Goal: Task Accomplishment & Management: Complete application form

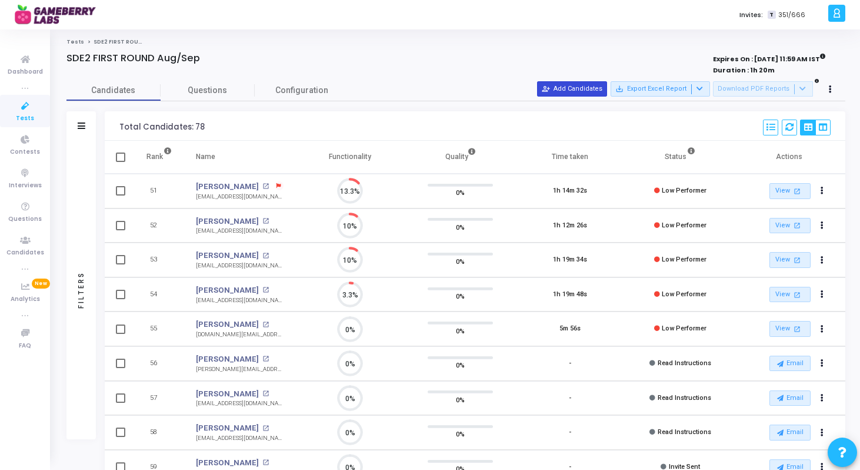
click at [590, 88] on button "person_add_alt Add Candidates" at bounding box center [572, 88] width 70 height 15
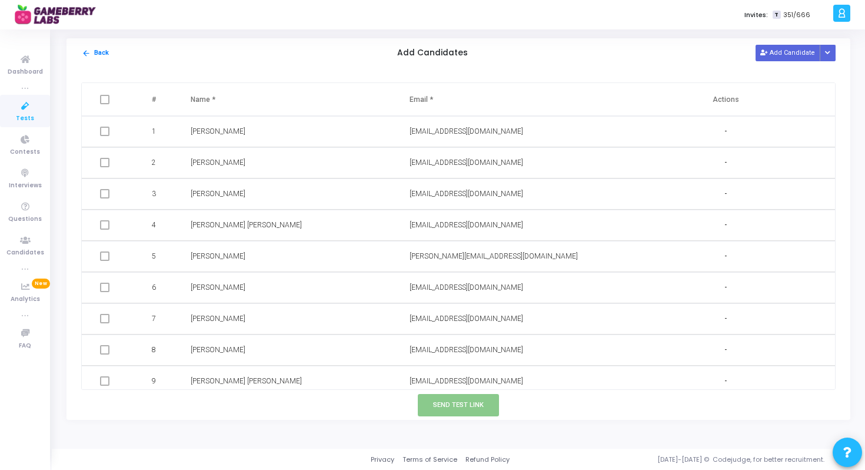
click at [543, 287] on div "[EMAIL_ADDRESS][DOMAIN_NAME]" at bounding box center [506, 287] width 193 height 11
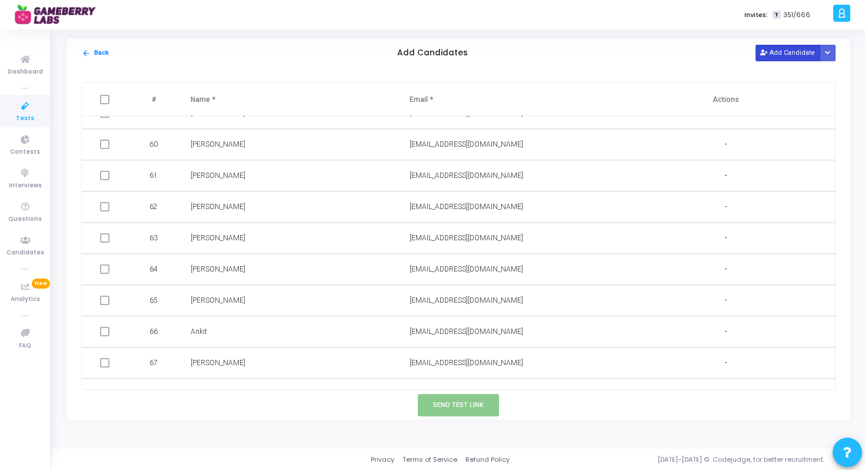
click at [765, 54] on icon at bounding box center [763, 53] width 6 height 6
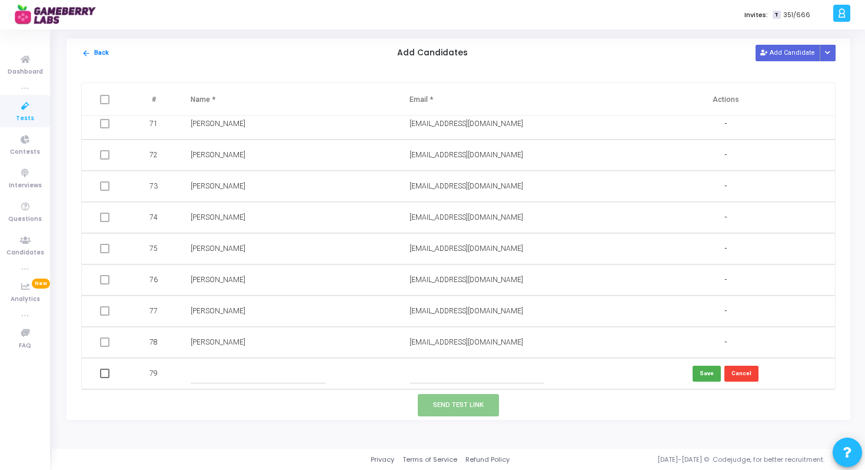
click at [465, 372] on input "text" at bounding box center [477, 373] width 135 height 19
paste input "[PERSON_NAME] [EMAIL_ADDRESS][DOMAIN_NAME]"
drag, startPoint x: 446, startPoint y: 375, endPoint x: 405, endPoint y: 372, distance: 40.7
click at [405, 373] on td "[PERSON_NAME] [EMAIL_ADDRESS][DOMAIN_NAME]" at bounding box center [507, 373] width 219 height 31
type input "[EMAIL_ADDRESS][DOMAIN_NAME]"
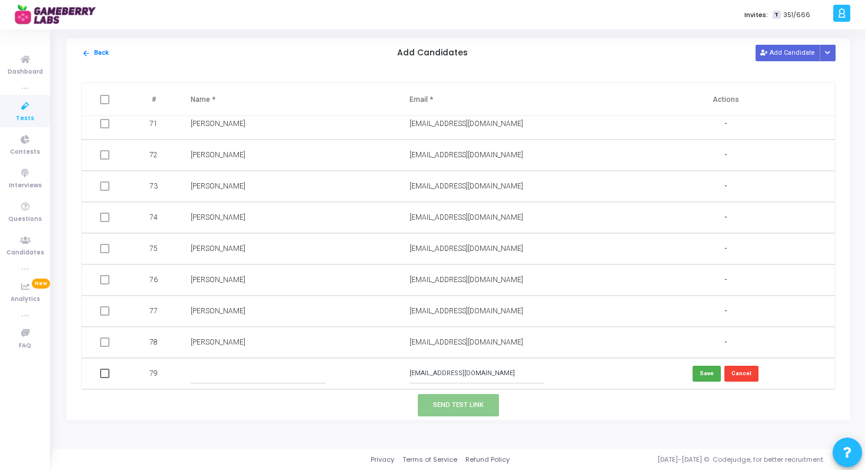
click at [281, 375] on input "text" at bounding box center [258, 373] width 135 height 19
paste input "[PERSON_NAME]"
type input "[PERSON_NAME]"
click at [694, 377] on button "Save" at bounding box center [707, 373] width 28 height 16
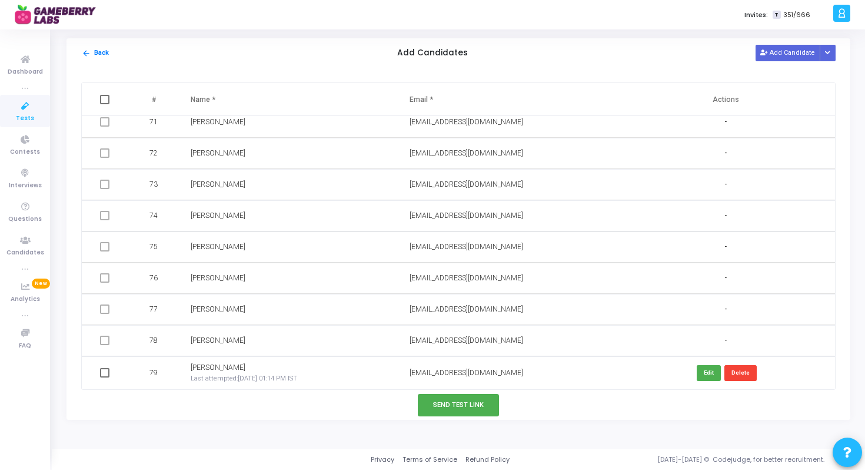
click at [101, 373] on span at bounding box center [104, 372] width 9 height 9
click at [104, 377] on input "checkbox" at bounding box center [104, 377] width 1 height 1
checkbox input "true"
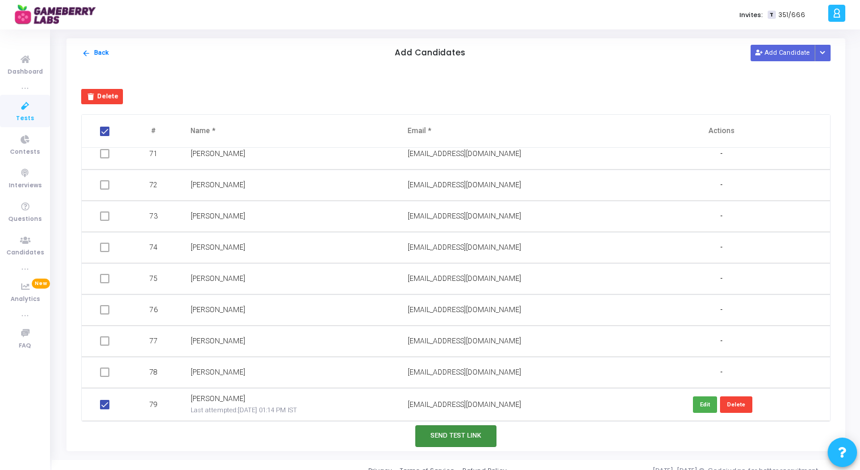
click at [476, 434] on button "Send Test Link" at bounding box center [456, 436] width 81 height 22
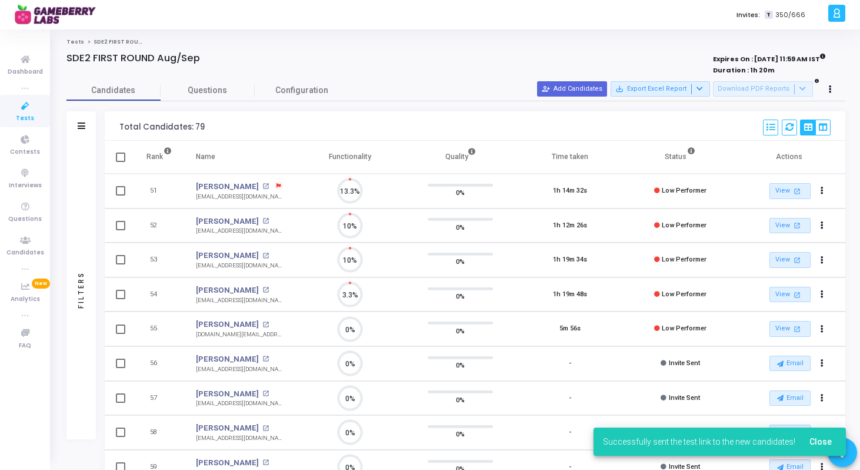
scroll to position [5, 5]
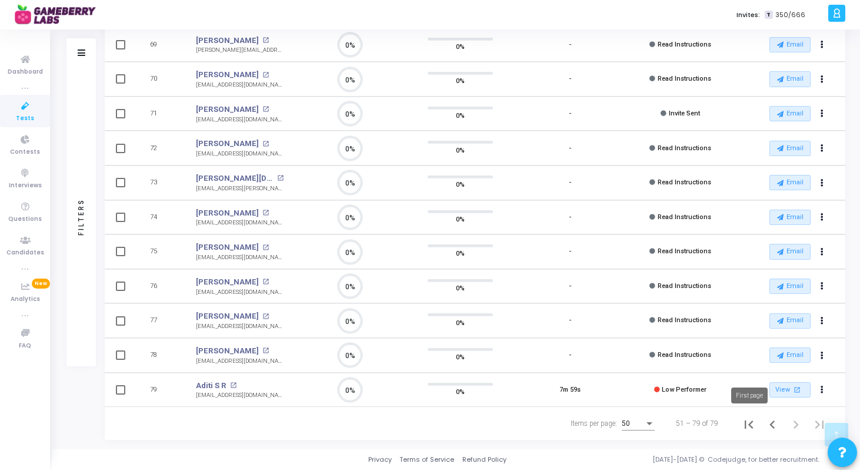
click at [750, 426] on icon "First page" at bounding box center [749, 424] width 16 height 16
